Goal: Task Accomplishment & Management: Use online tool/utility

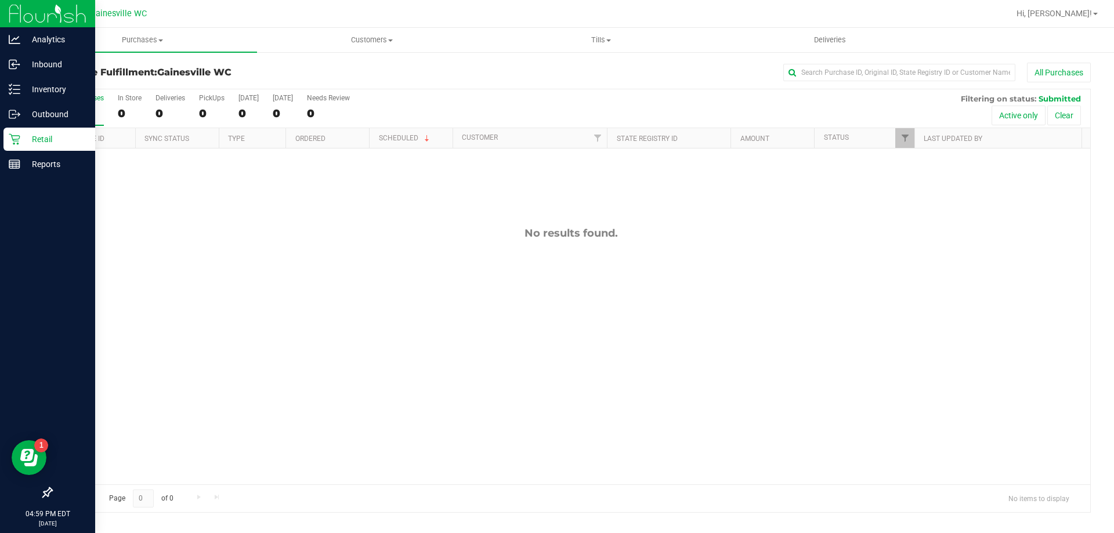
click at [46, 142] on p "Retail" at bounding box center [55, 139] width 70 height 14
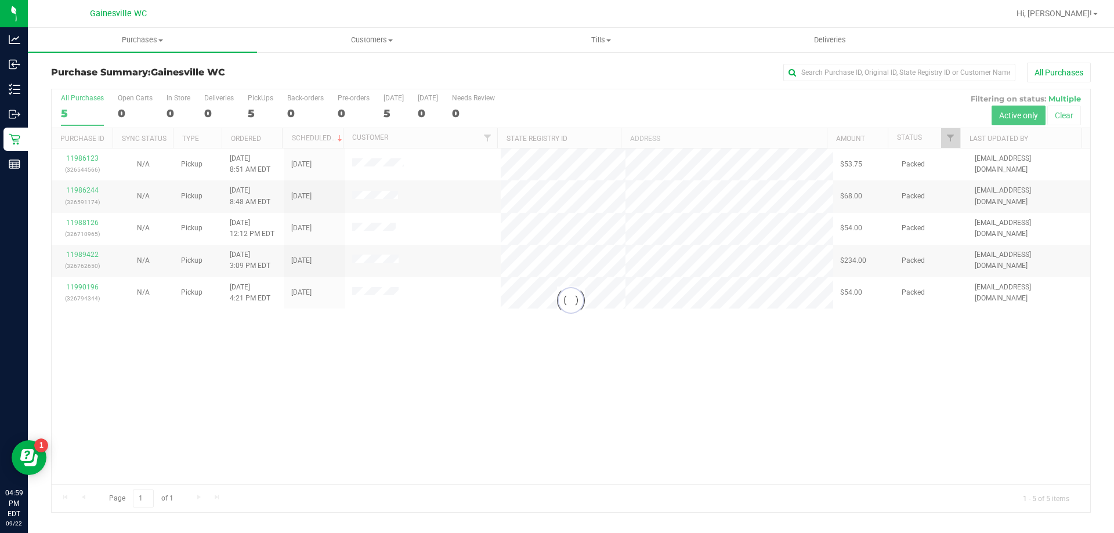
click at [385, 363] on div at bounding box center [571, 300] width 1038 height 423
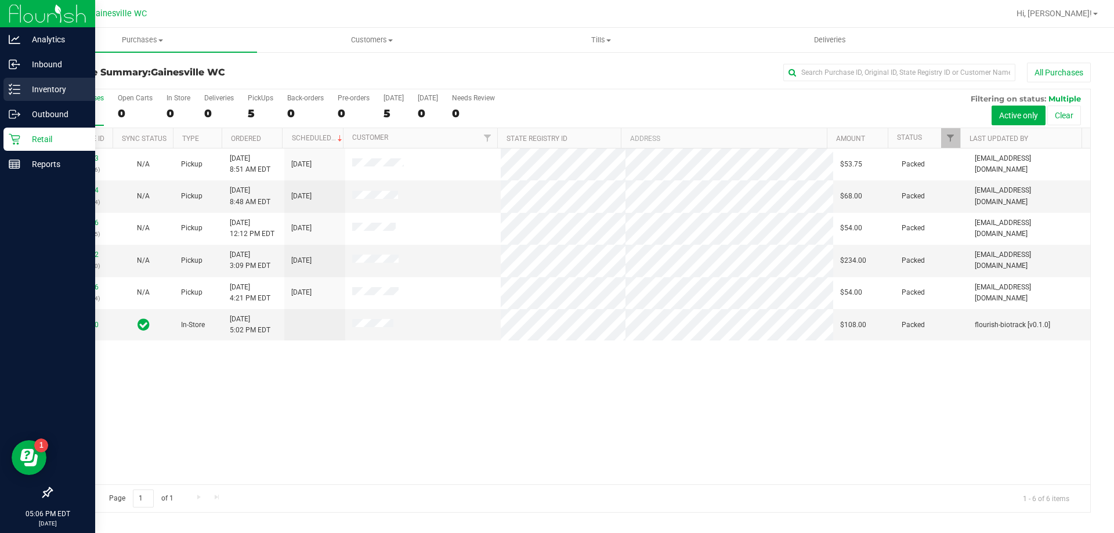
click at [41, 90] on p "Inventory" at bounding box center [55, 89] width 70 height 14
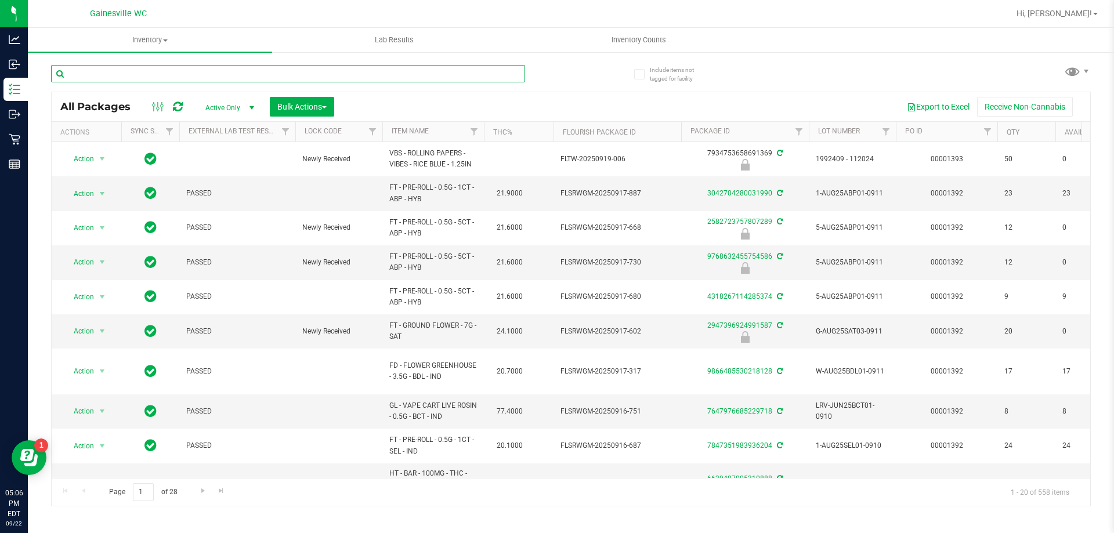
click at [158, 71] on input "text" at bounding box center [288, 73] width 474 height 17
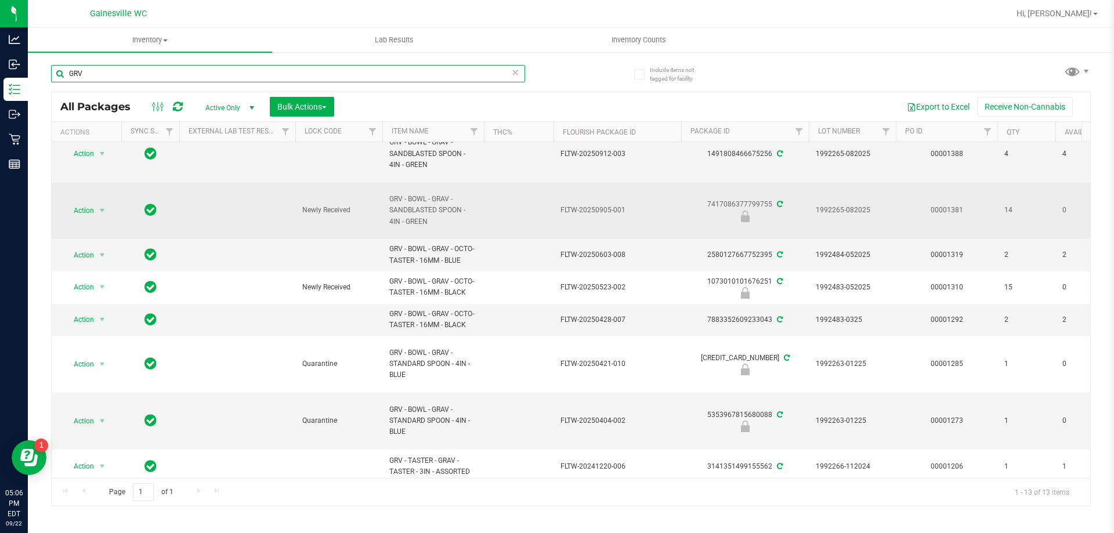
scroll to position [58, 0]
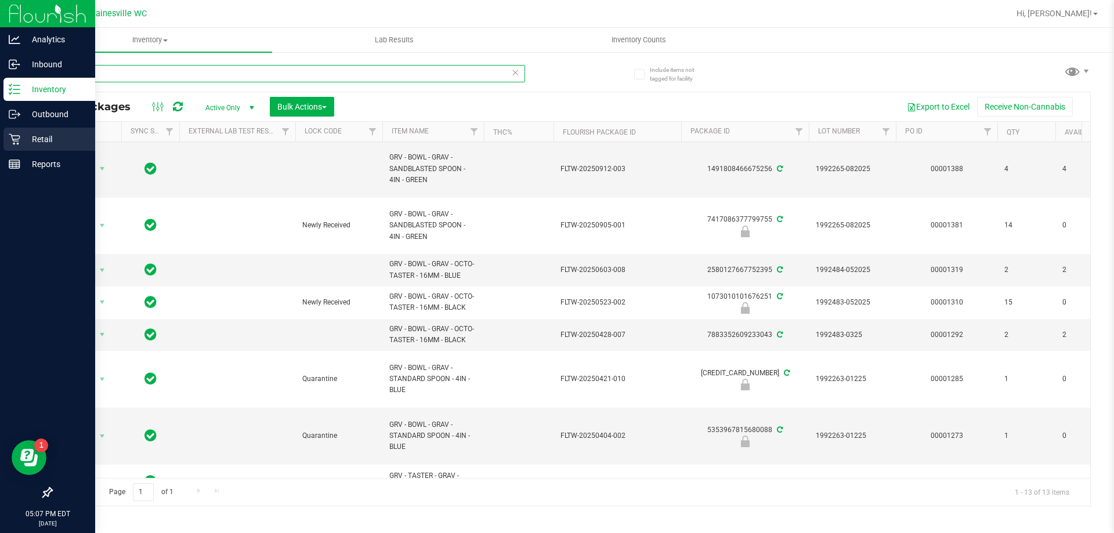
type input "GRV"
click at [61, 147] on div "Retail" at bounding box center [49, 139] width 92 height 23
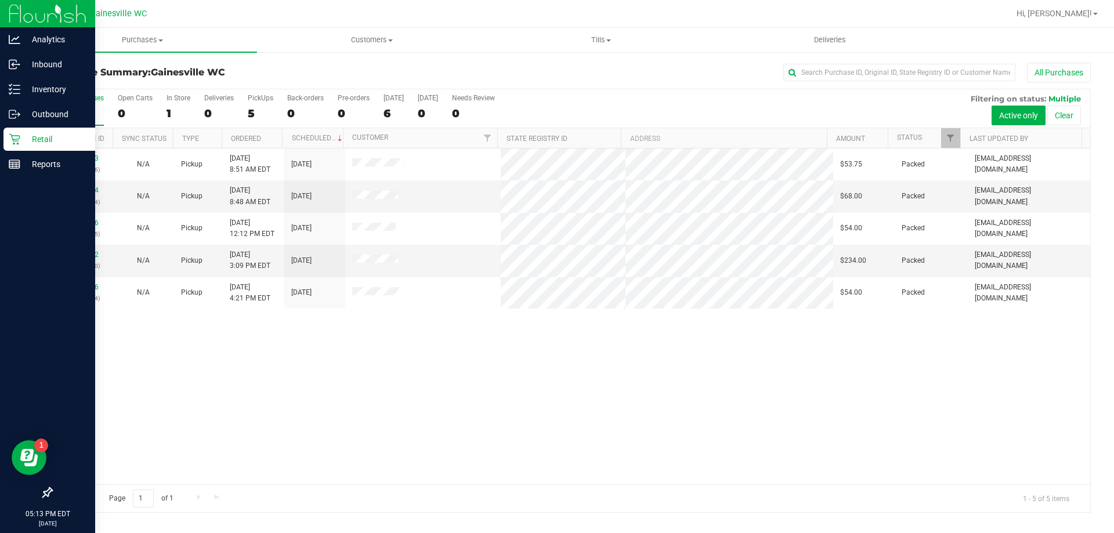
click at [45, 144] on p "Retail" at bounding box center [55, 139] width 70 height 14
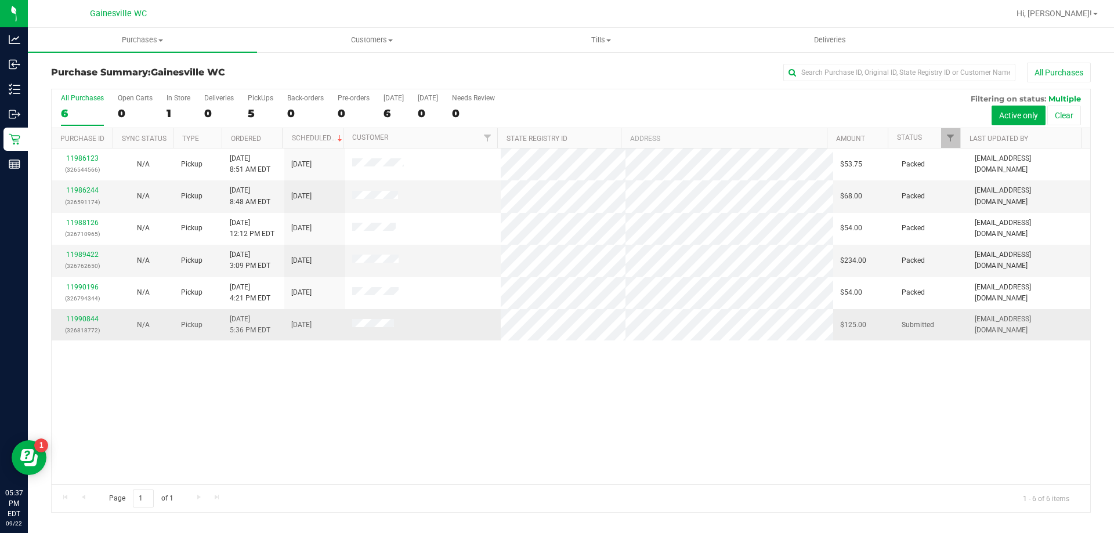
click at [86, 314] on div "11990844 (326818772)" at bounding box center [82, 325] width 47 height 22
click at [85, 325] on p "(326818772)" at bounding box center [82, 330] width 47 height 11
click at [88, 316] on link "11990844" at bounding box center [82, 319] width 32 height 8
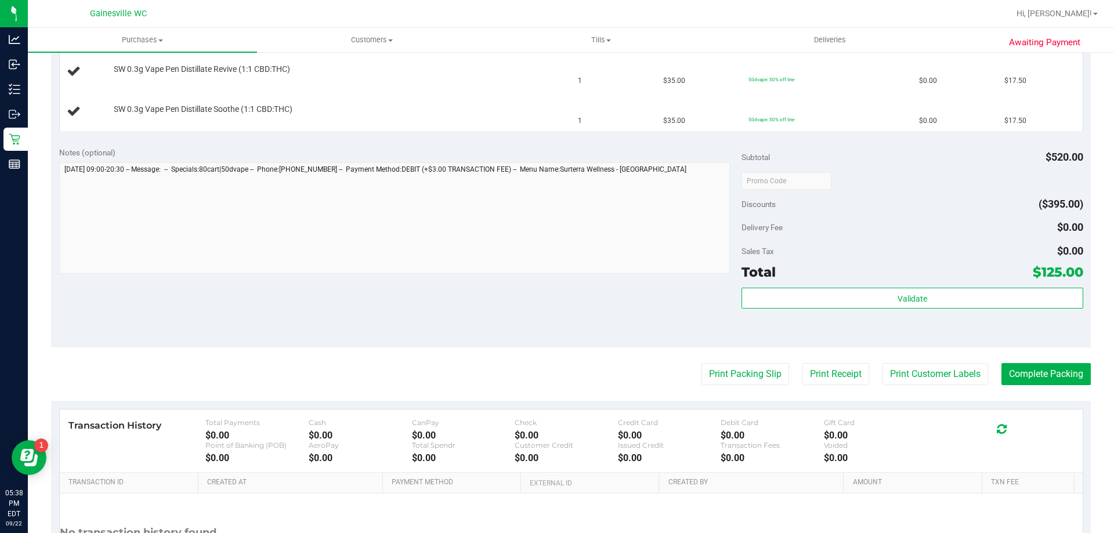
scroll to position [625, 0]
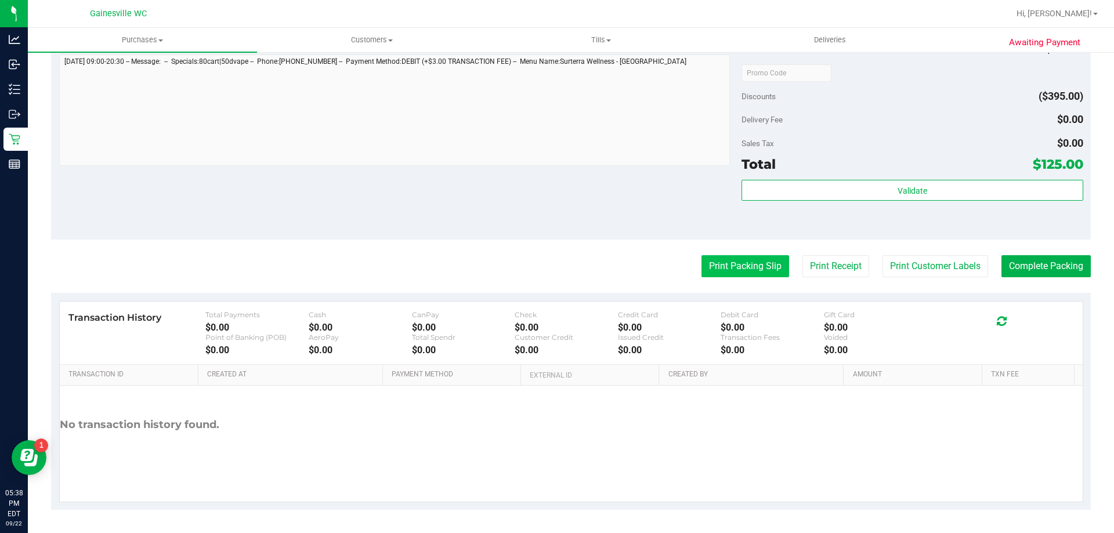
click at [754, 263] on button "Print Packing Slip" at bounding box center [745, 266] width 88 height 22
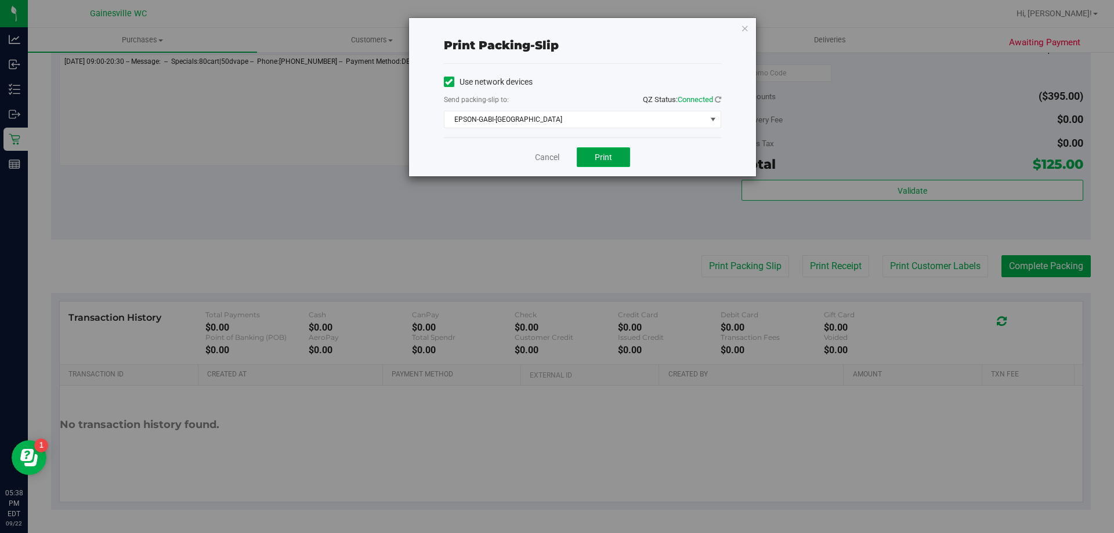
click at [610, 161] on span "Print" at bounding box center [603, 157] width 17 height 9
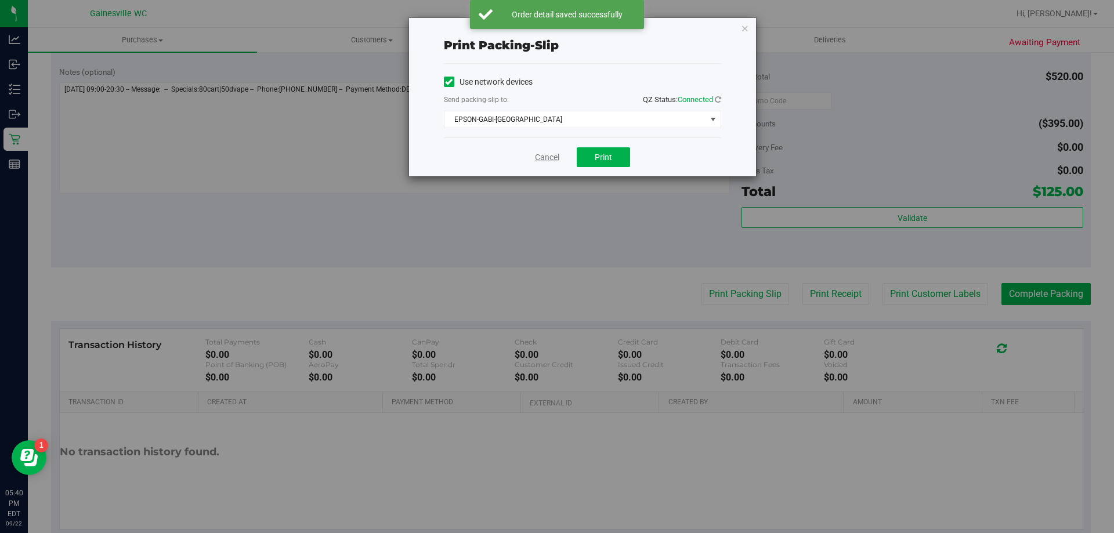
click at [549, 161] on link "Cancel" at bounding box center [547, 157] width 24 height 12
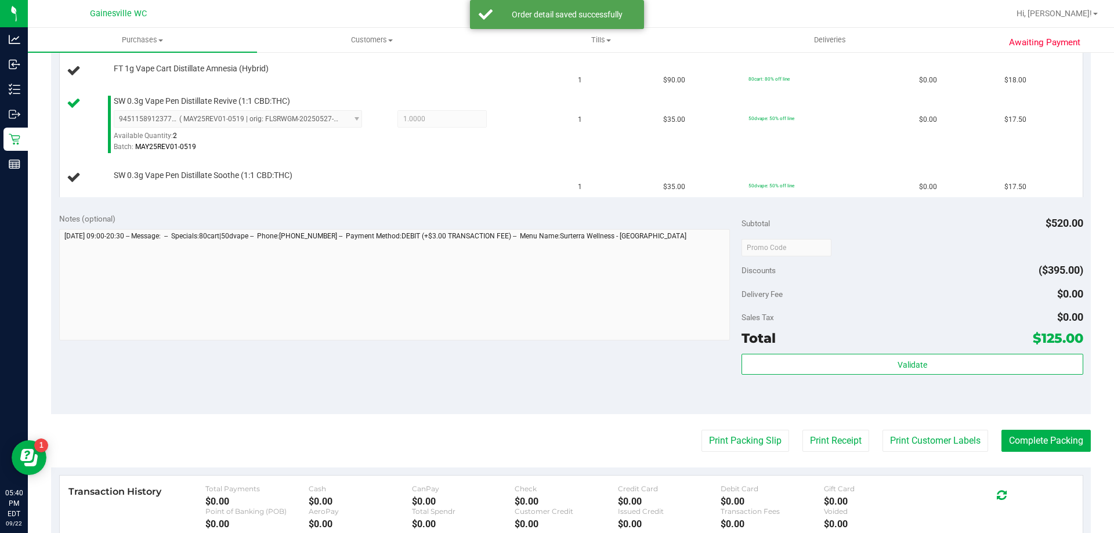
scroll to position [277, 0]
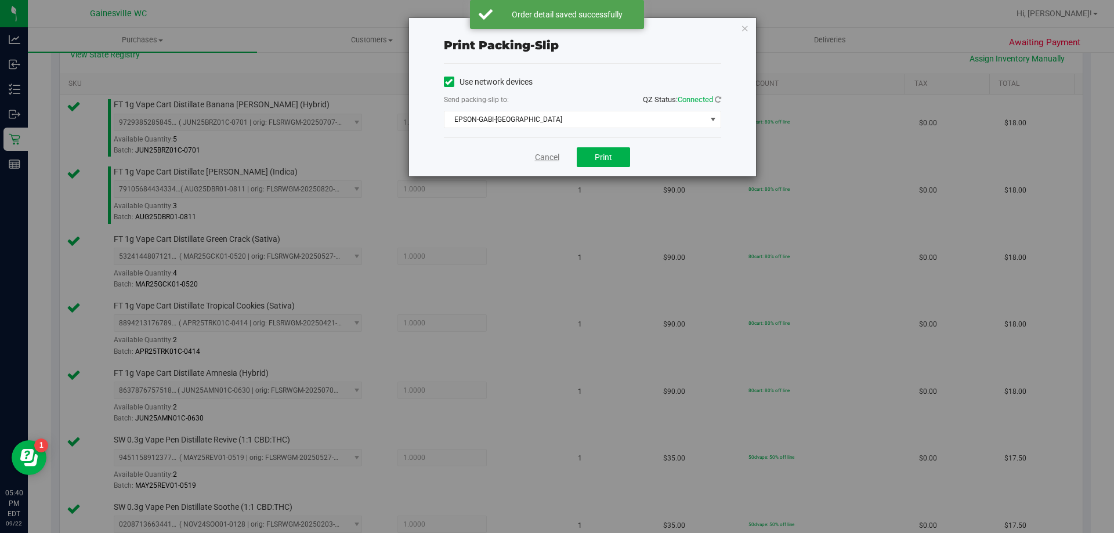
click at [561, 150] on div "Cancel Print" at bounding box center [582, 156] width 277 height 39
click at [556, 158] on link "Cancel" at bounding box center [547, 157] width 24 height 12
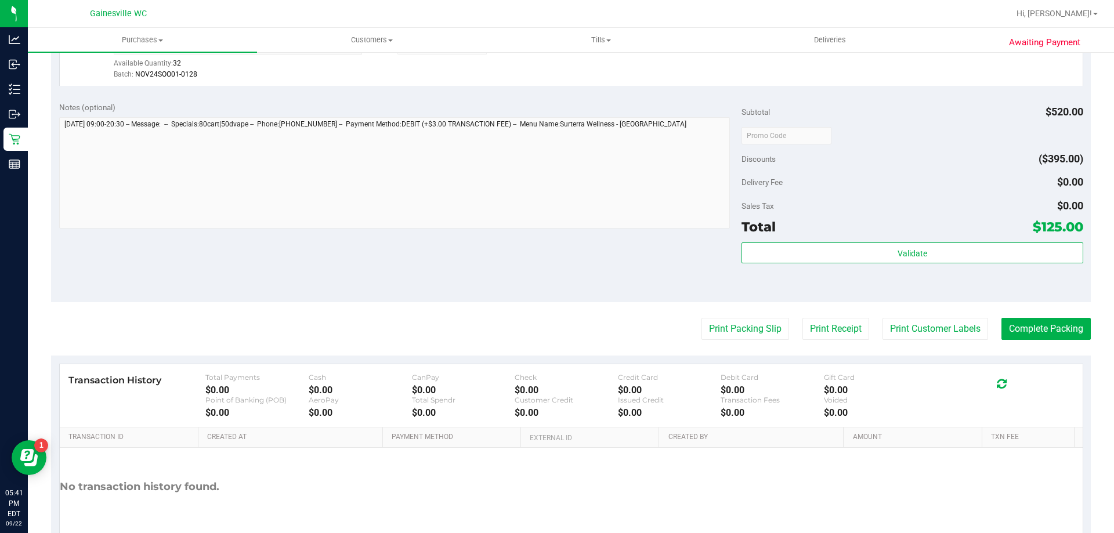
scroll to position [818, 0]
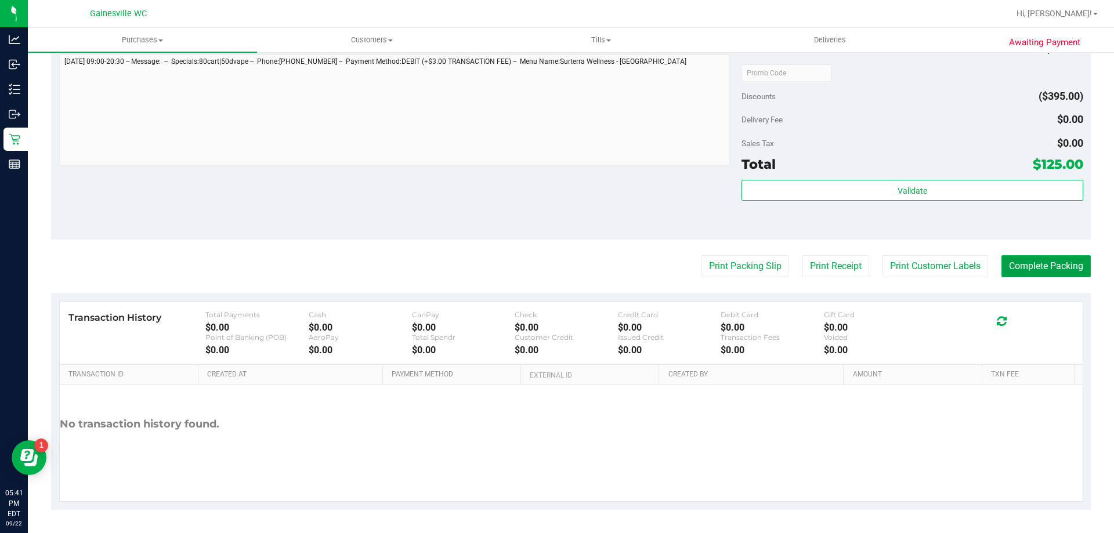
click at [1074, 263] on button "Complete Packing" at bounding box center [1045, 266] width 89 height 22
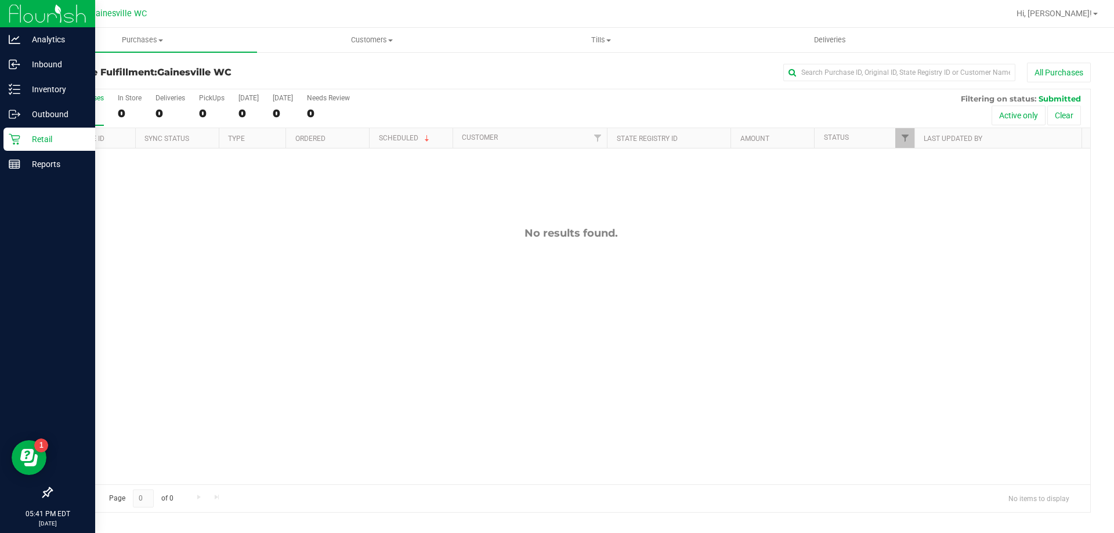
click at [12, 132] on div "Retail" at bounding box center [49, 139] width 92 height 23
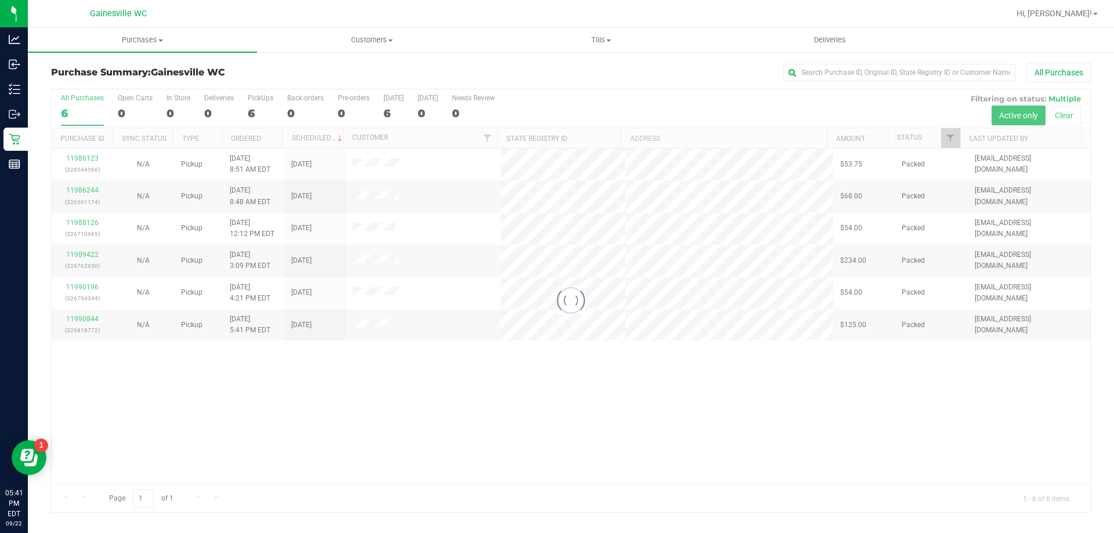
click at [622, 212] on div at bounding box center [571, 300] width 1038 height 423
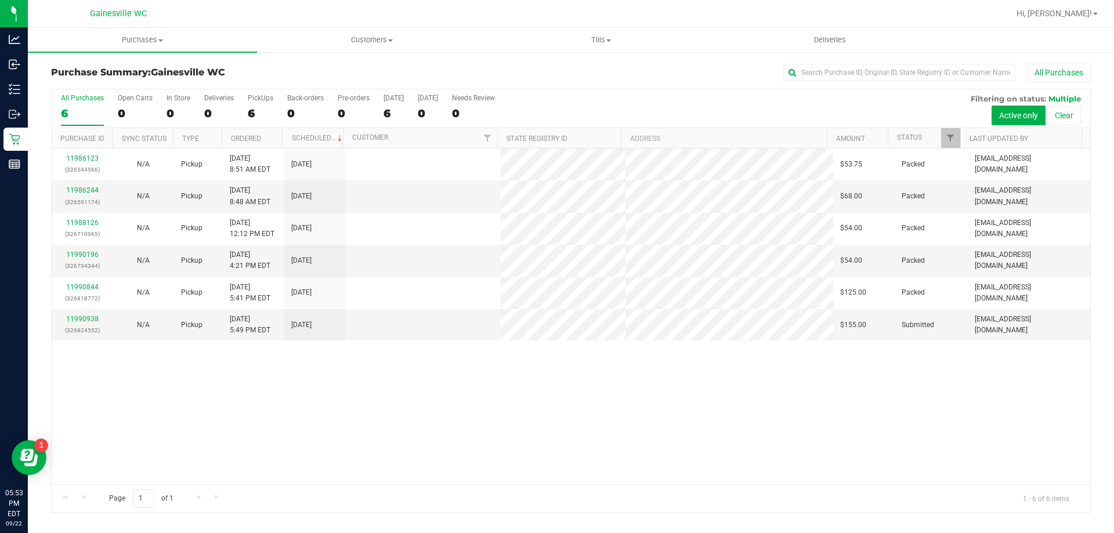
click at [287, 359] on div "11986123 (326544566) N/A Pickup [DATE] 8:51 AM EDT 9/22/2025 $53.75 Packed [EMA…" at bounding box center [571, 316] width 1038 height 336
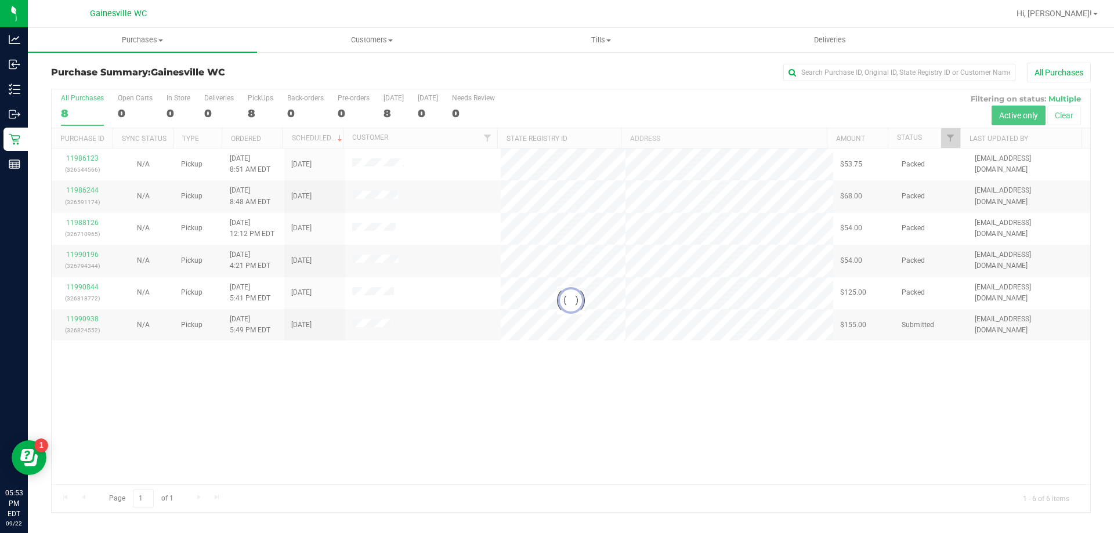
click at [374, 407] on div at bounding box center [571, 300] width 1038 height 423
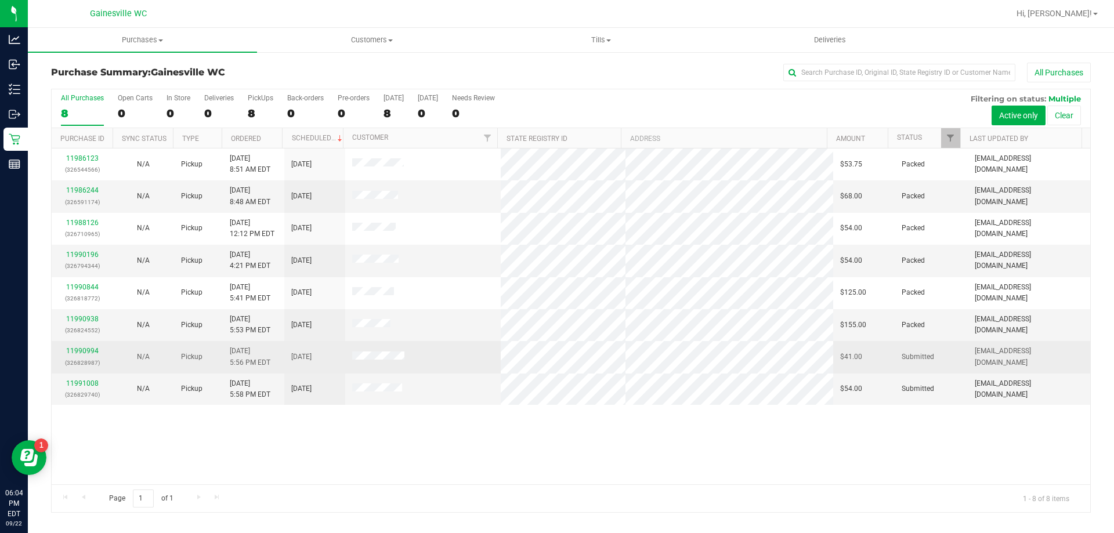
click at [87, 346] on div "11990994 (326828987)" at bounding box center [82, 357] width 47 height 22
click at [86, 348] on link "11990994" at bounding box center [82, 351] width 32 height 8
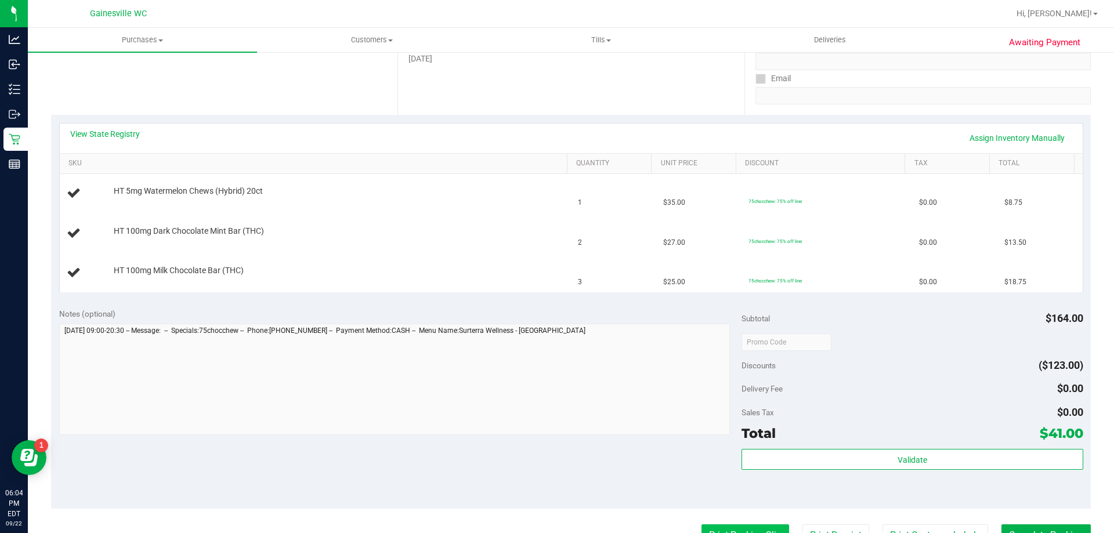
scroll to position [348, 0]
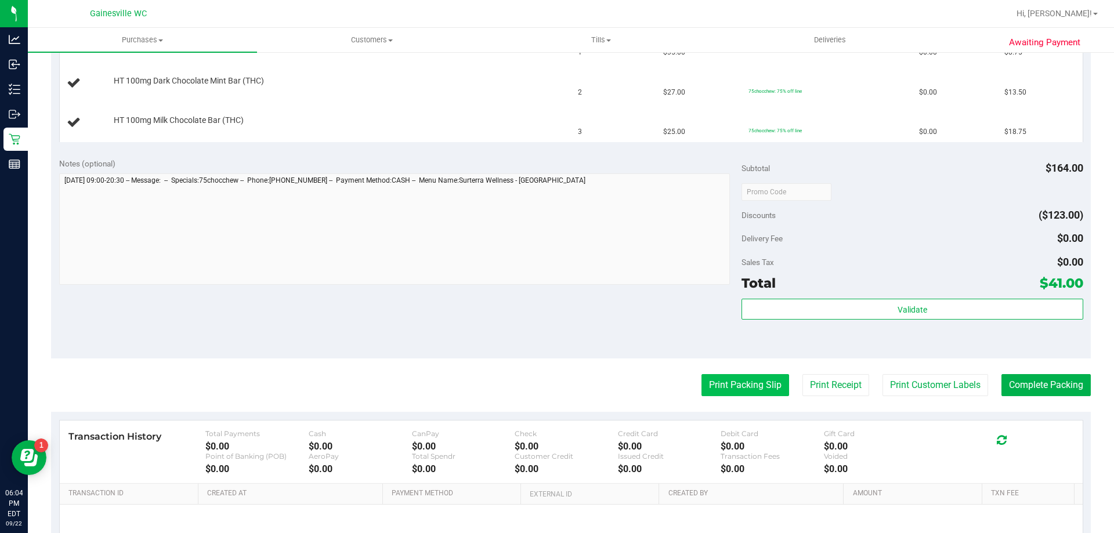
click at [757, 390] on button "Print Packing Slip" at bounding box center [745, 385] width 88 height 22
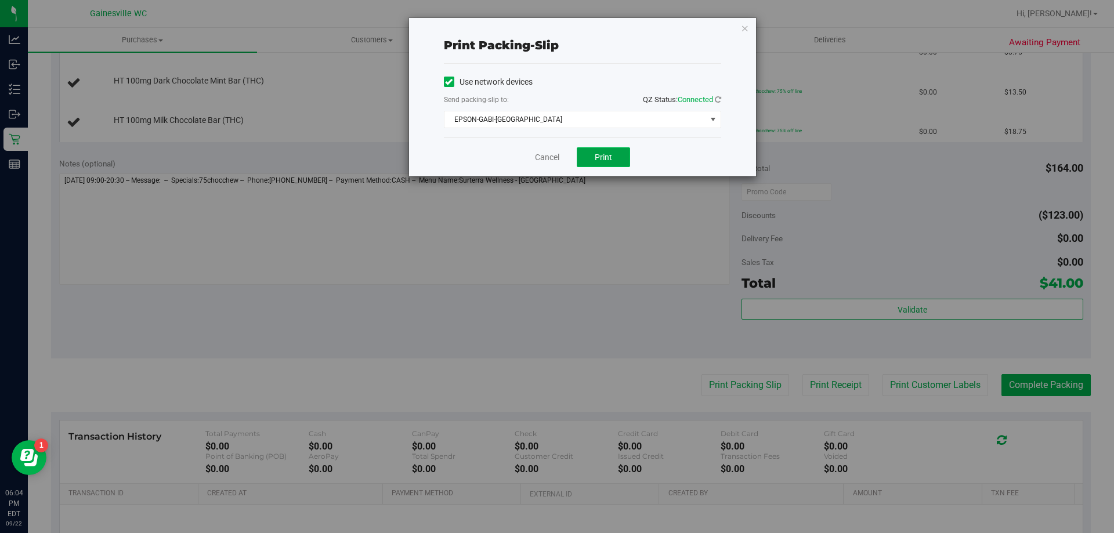
click at [603, 158] on span "Print" at bounding box center [603, 157] width 17 height 9
click at [557, 150] on div "Cancel Print" at bounding box center [582, 156] width 277 height 39
click at [552, 154] on link "Cancel" at bounding box center [547, 157] width 24 height 12
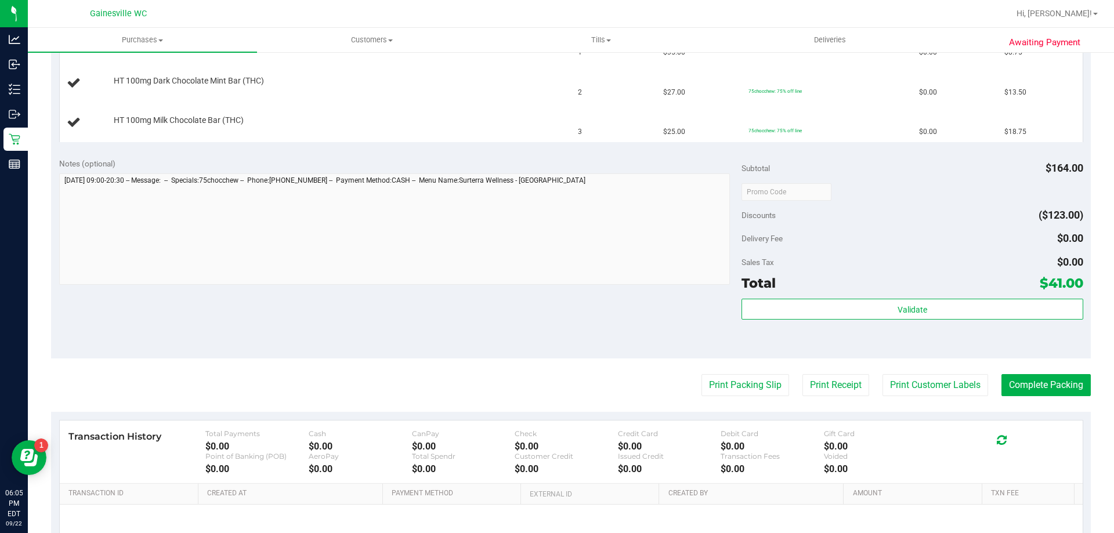
click at [516, 290] on div "Notes (optional) Subtotal $164.00 Discounts ($123.00) Delivery Fee $0.00 Sales …" at bounding box center [570, 254] width 1039 height 209
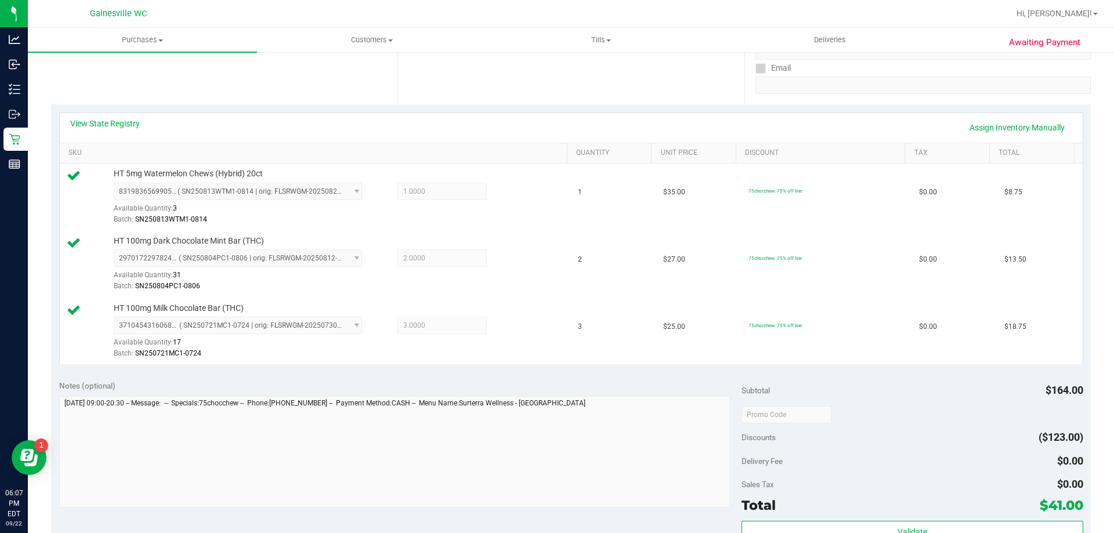
scroll to position [406, 0]
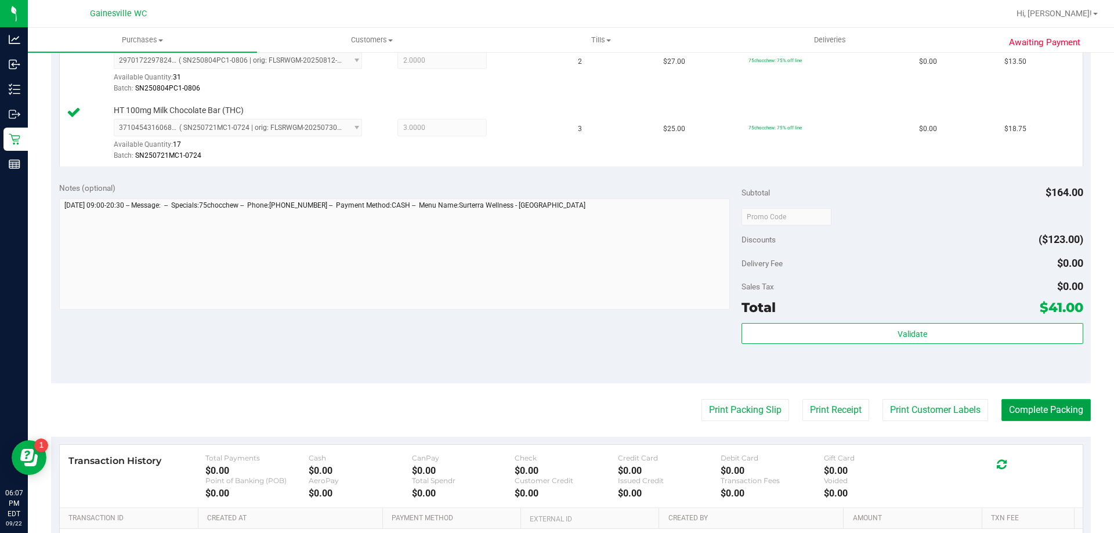
click at [1060, 403] on button "Complete Packing" at bounding box center [1045, 410] width 89 height 22
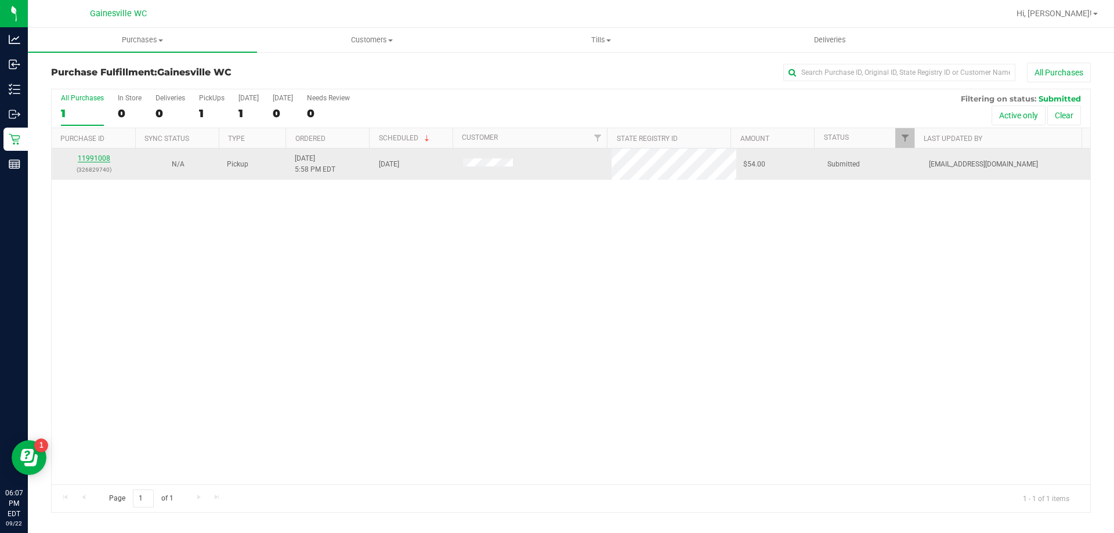
click at [104, 159] on link "11991008" at bounding box center [94, 158] width 32 height 8
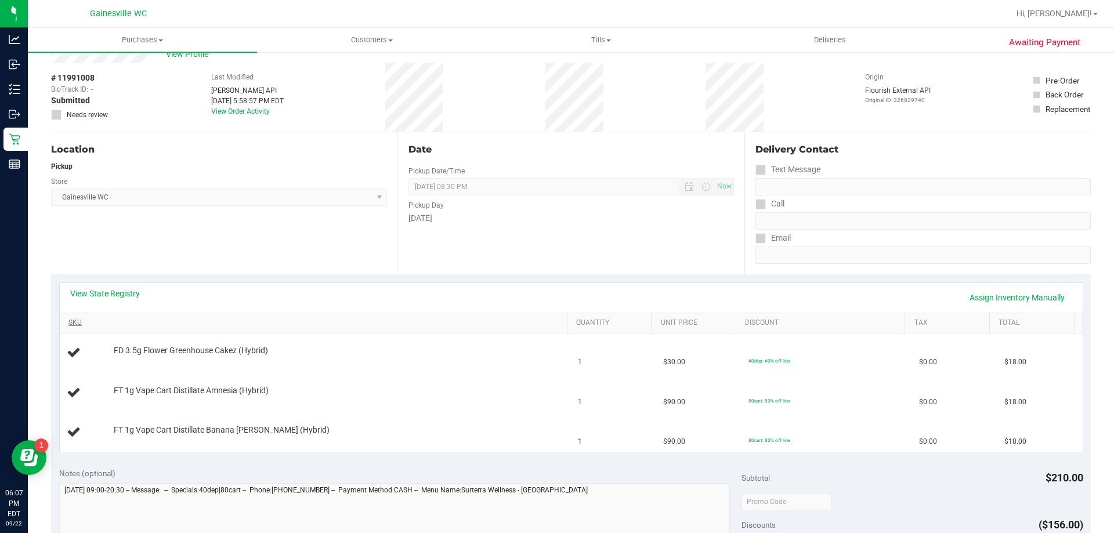
scroll to position [116, 0]
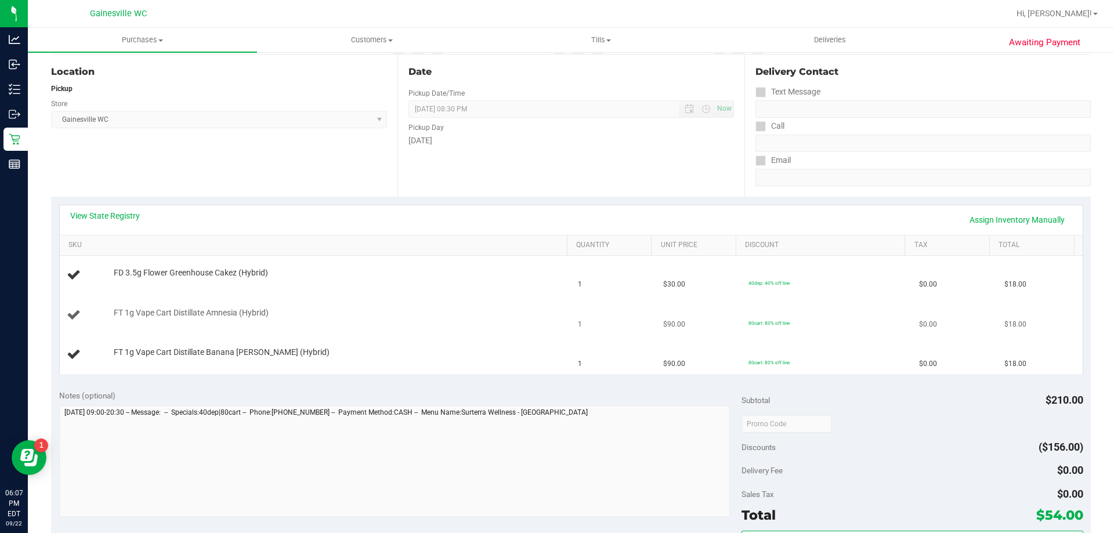
click at [352, 298] on td "FT 1g Vape Cart Distillate Amnesia (Hybrid)" at bounding box center [316, 315] width 512 height 39
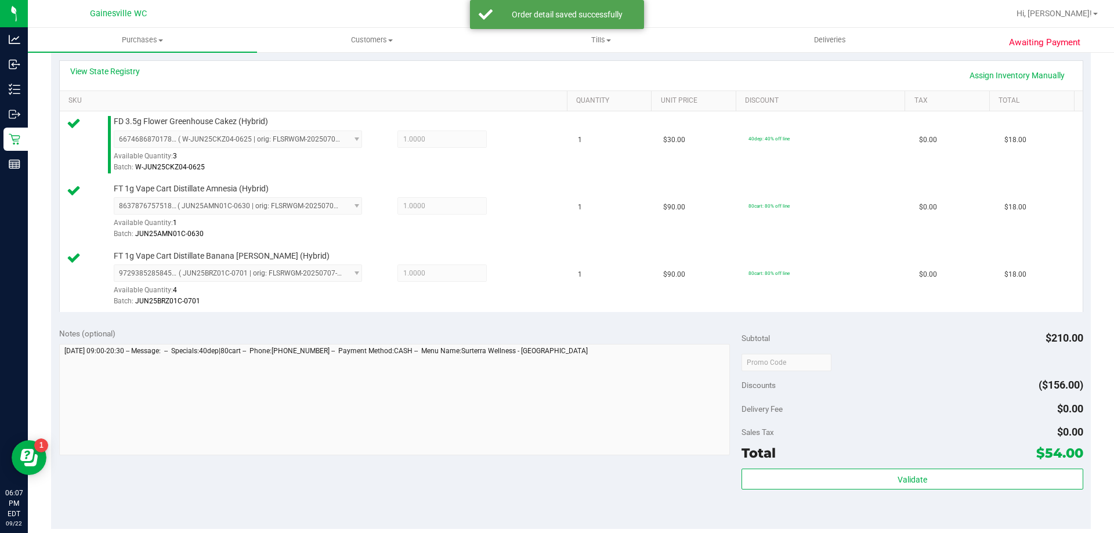
scroll to position [348, 0]
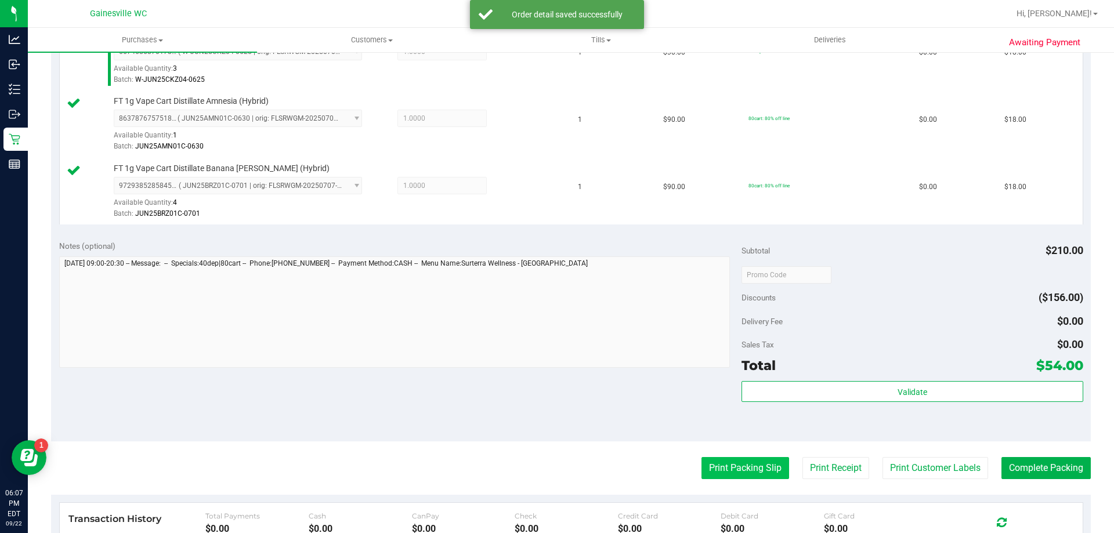
click at [769, 465] on button "Print Packing Slip" at bounding box center [745, 468] width 88 height 22
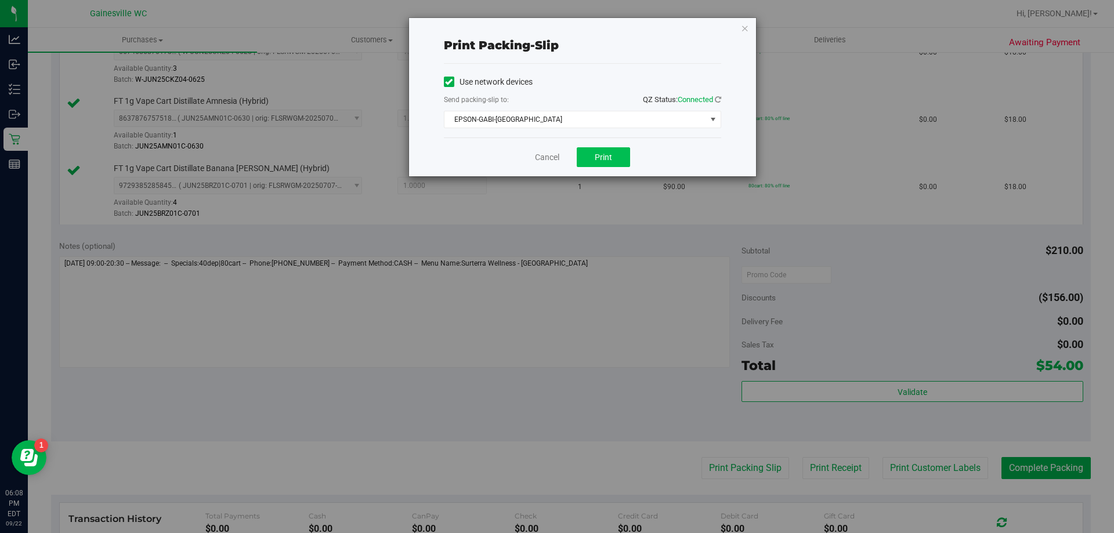
click at [624, 155] on div "Cancel Print" at bounding box center [582, 156] width 277 height 39
click at [624, 159] on button "Print" at bounding box center [603, 157] width 53 height 20
click at [533, 165] on div "Cancel Print" at bounding box center [582, 156] width 277 height 39
click at [541, 158] on link "Cancel" at bounding box center [547, 157] width 24 height 12
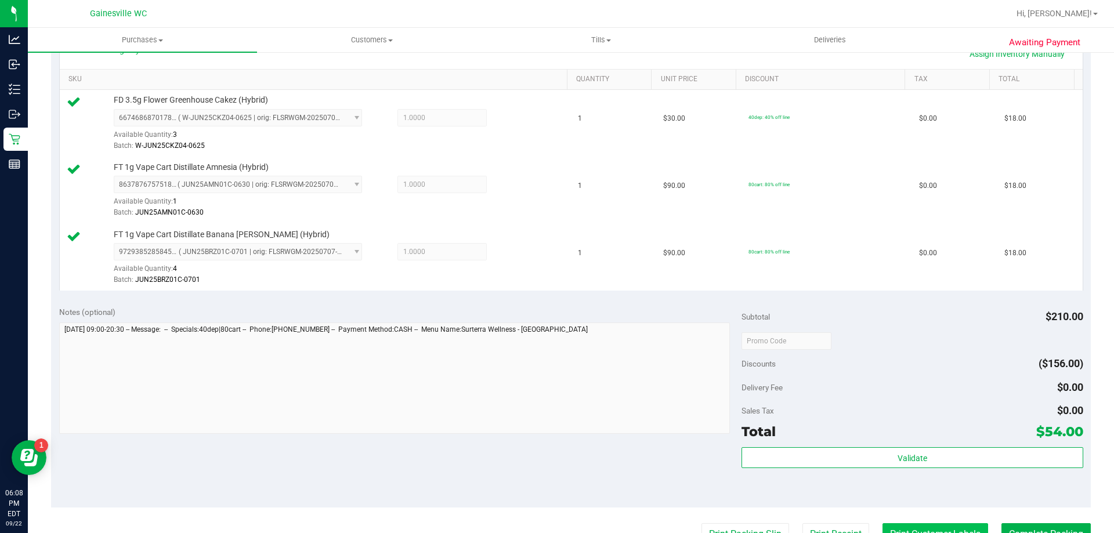
scroll to position [406, 0]
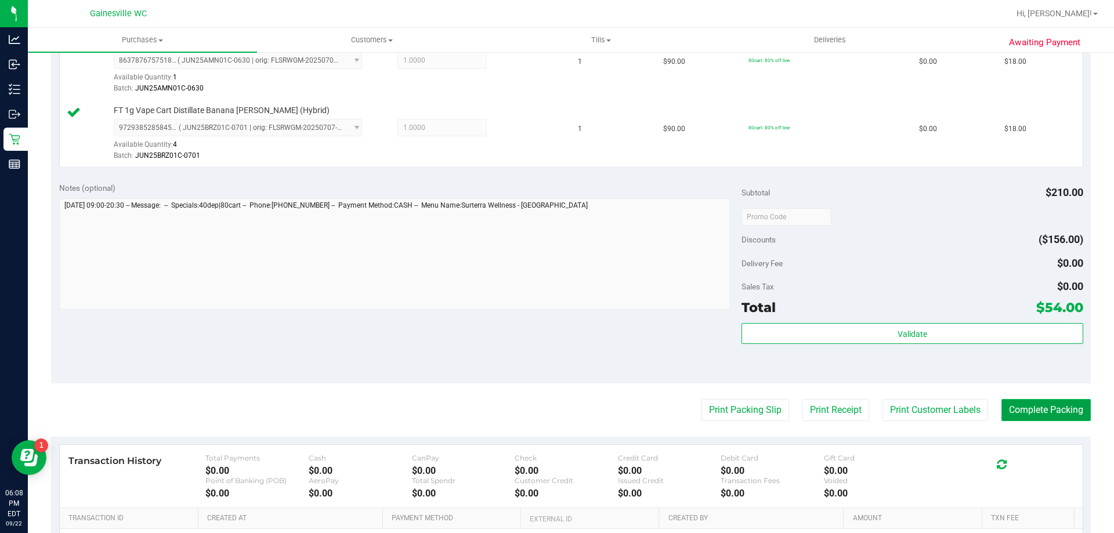
click at [1001, 405] on button "Complete Packing" at bounding box center [1045, 410] width 89 height 22
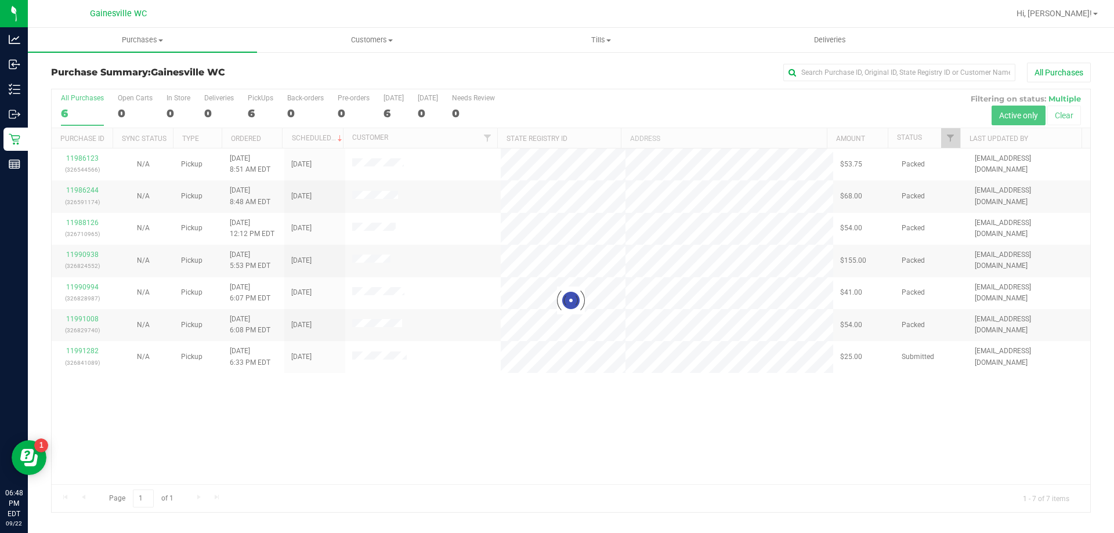
click at [90, 349] on div at bounding box center [571, 300] width 1038 height 423
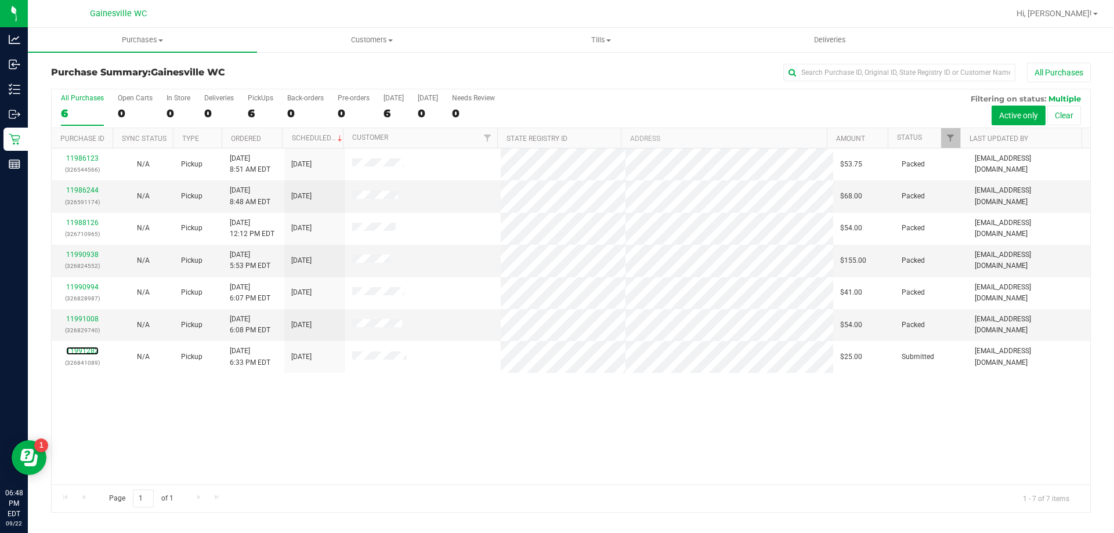
click at [90, 349] on link "11991282" at bounding box center [82, 351] width 32 height 8
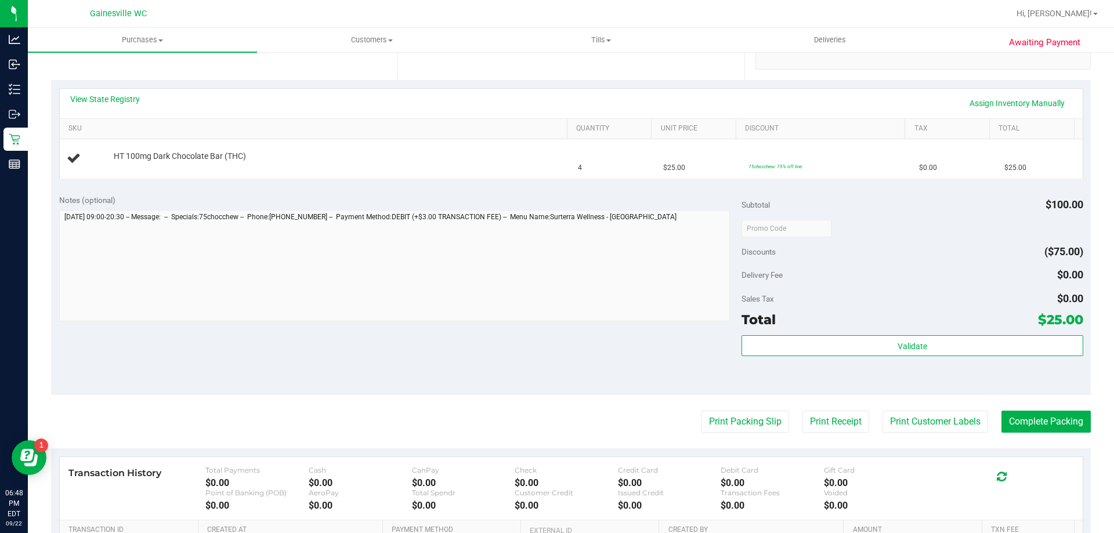
scroll to position [232, 0]
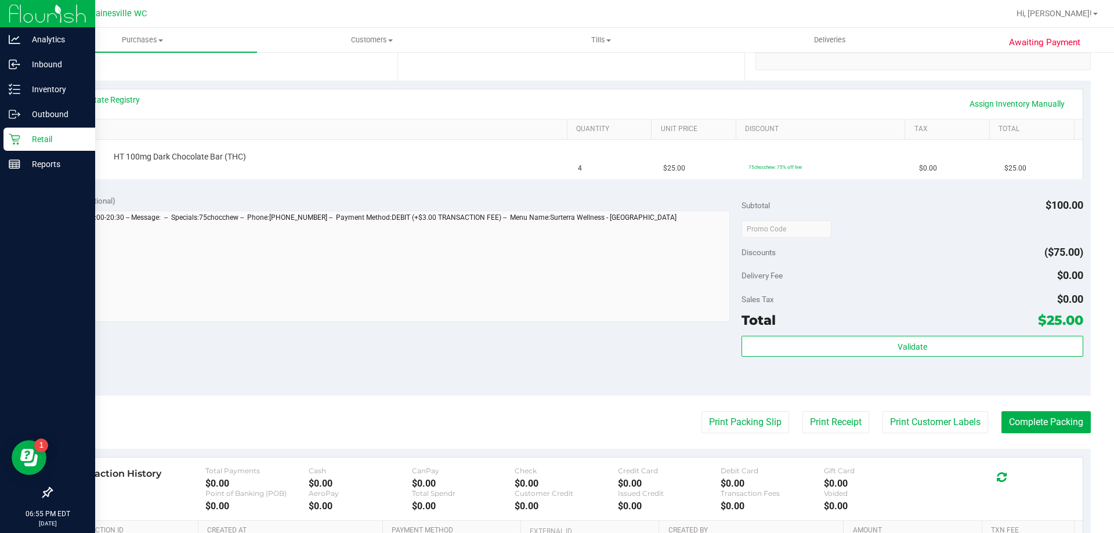
click at [45, 140] on p "Retail" at bounding box center [55, 139] width 70 height 14
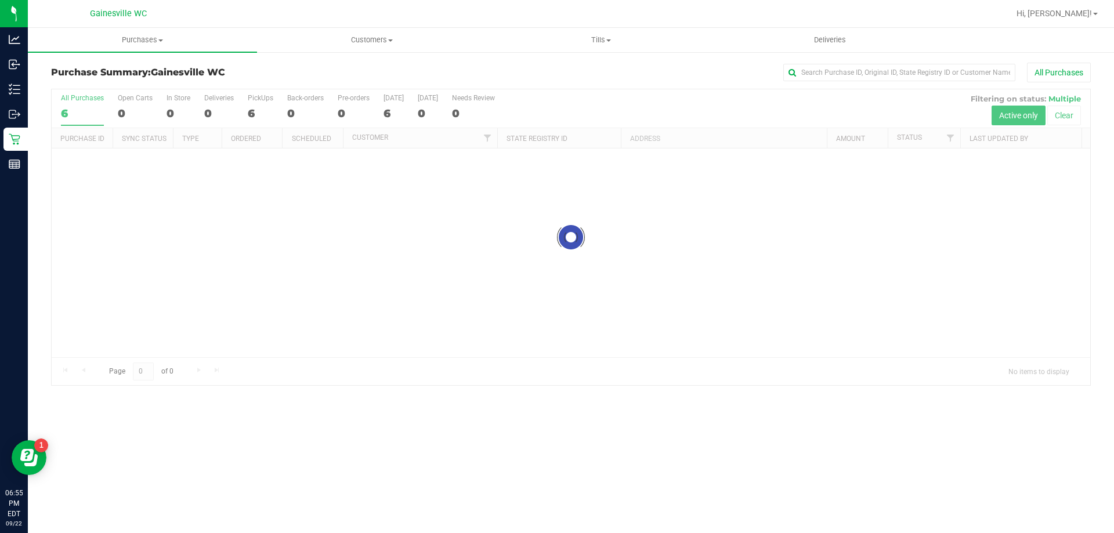
click at [284, 316] on div at bounding box center [571, 237] width 1038 height 296
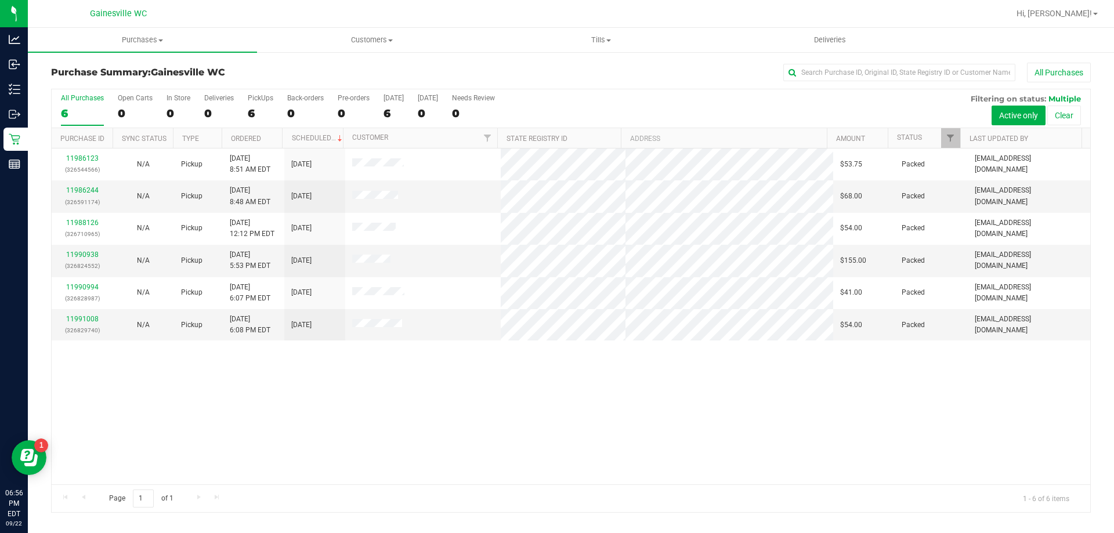
drag, startPoint x: 404, startPoint y: 388, endPoint x: 425, endPoint y: 372, distance: 26.6
click at [404, 387] on div "11986123 (326544566) N/A Pickup [DATE] 8:51 AM EDT 9/22/2025 $53.75 Packed [EMA…" at bounding box center [571, 316] width 1038 height 336
